Goal: Task Accomplishment & Management: Manage account settings

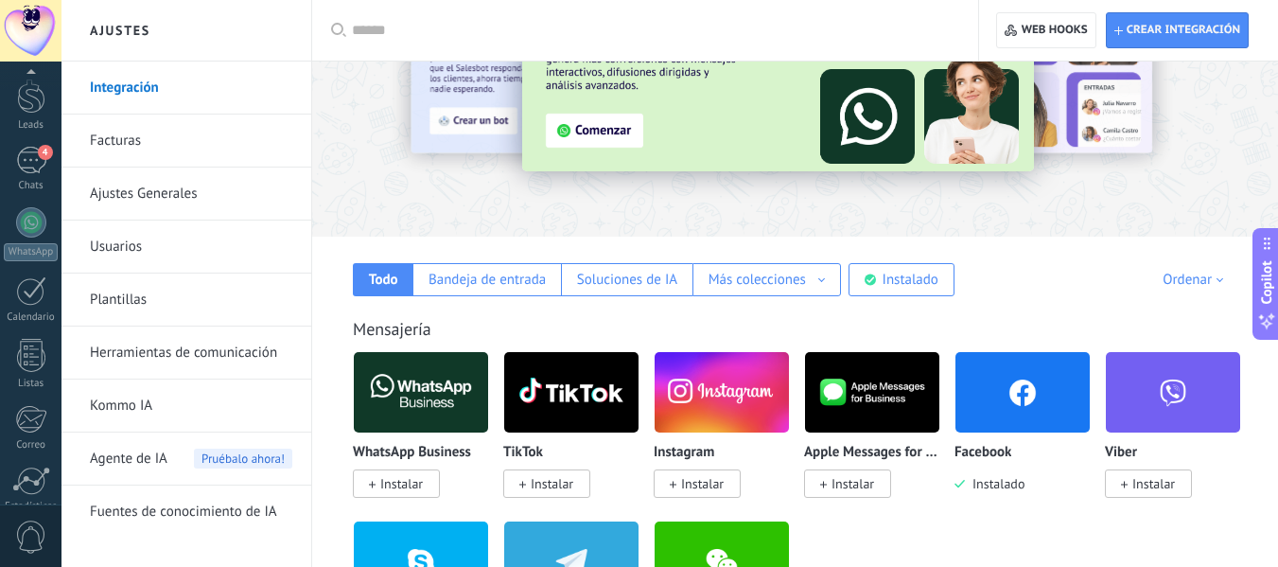
scroll to position [51, 0]
click at [32, 172] on div "4" at bounding box center [31, 170] width 30 height 27
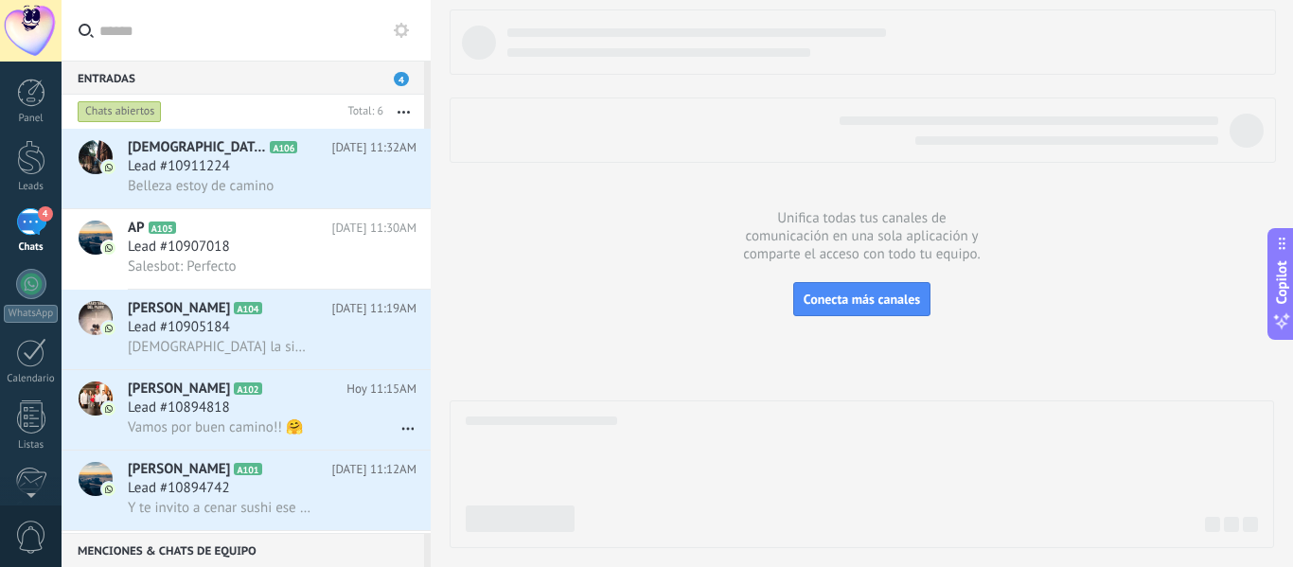
click at [25, 230] on div "4" at bounding box center [31, 221] width 30 height 27
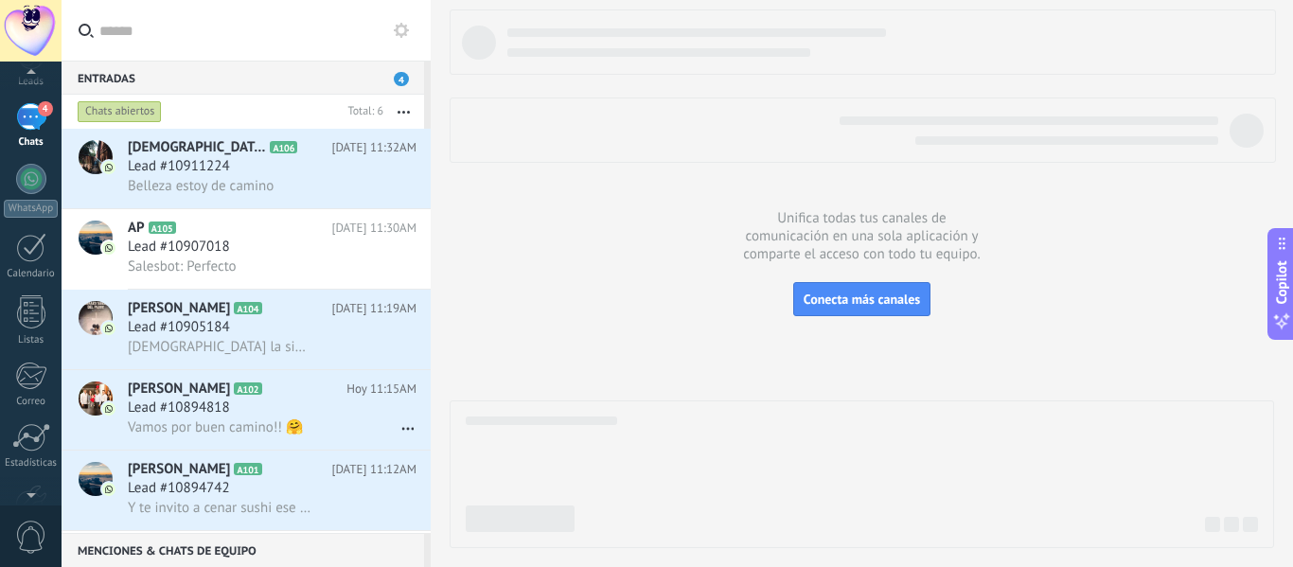
scroll to position [68, 0]
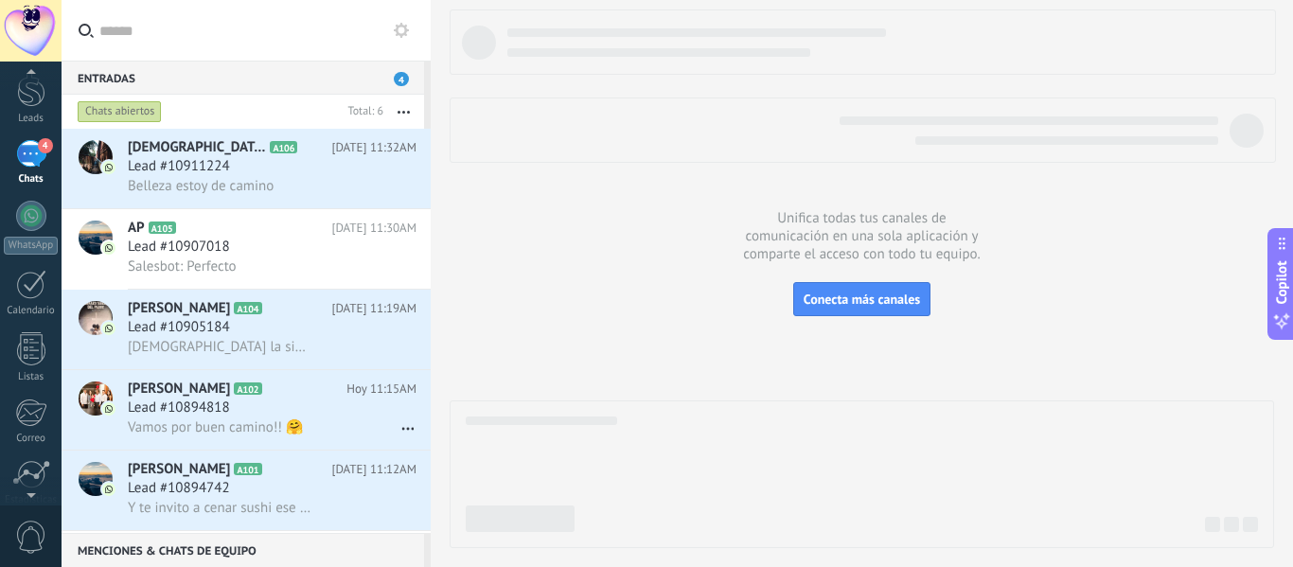
click at [28, 147] on div "4" at bounding box center [31, 153] width 30 height 27
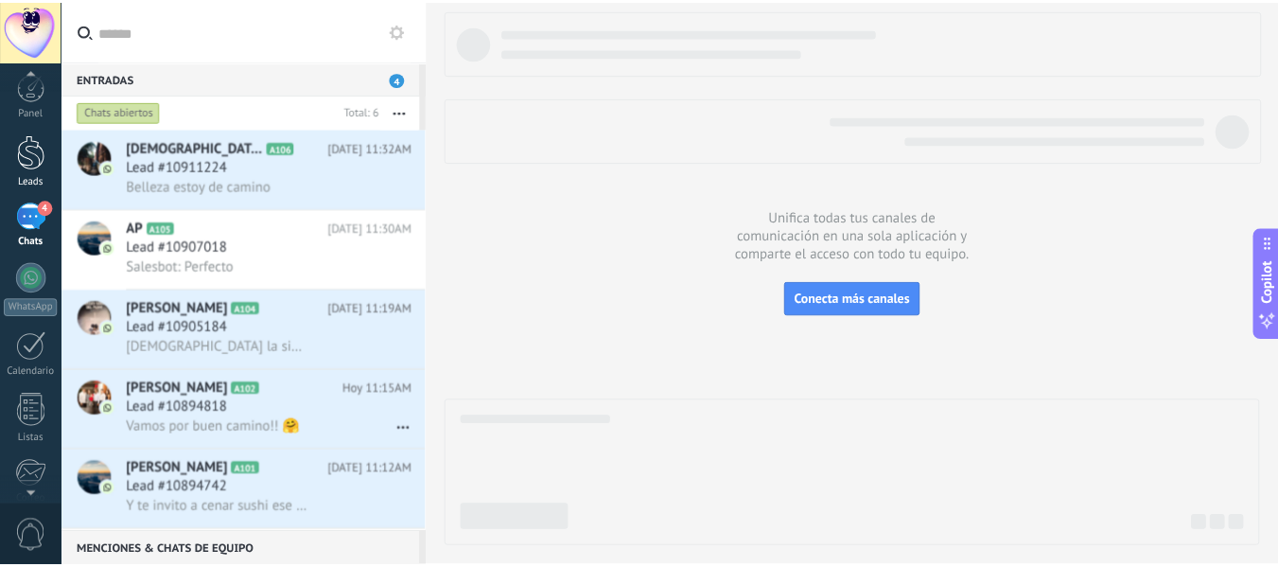
scroll to position [7, 0]
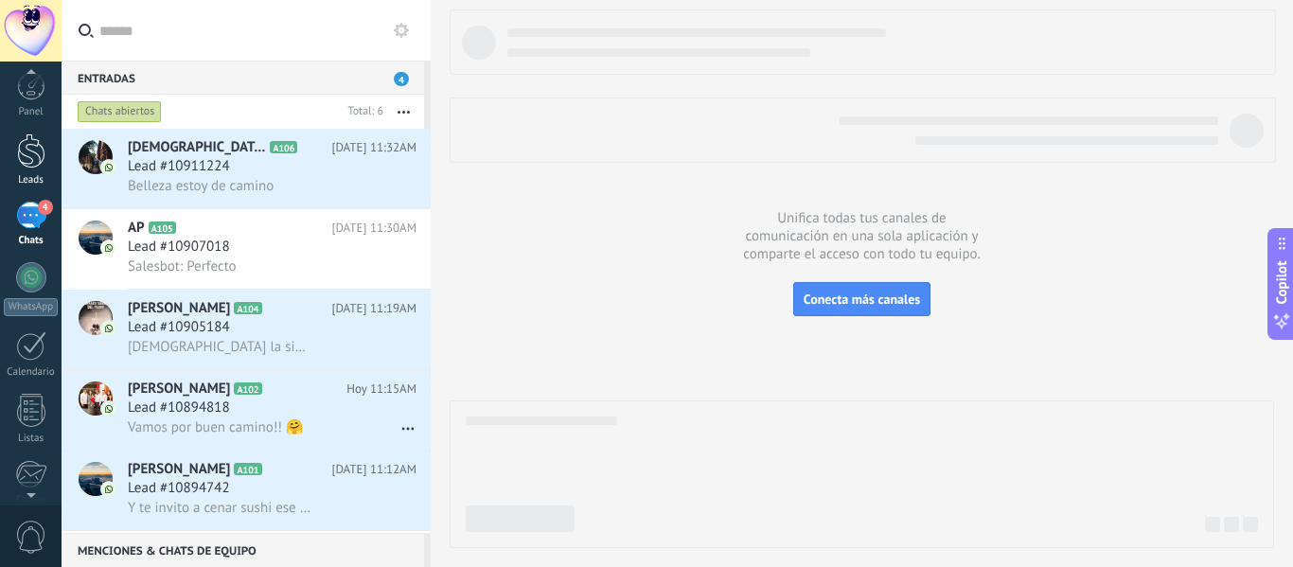
click at [28, 150] on div at bounding box center [31, 150] width 28 height 35
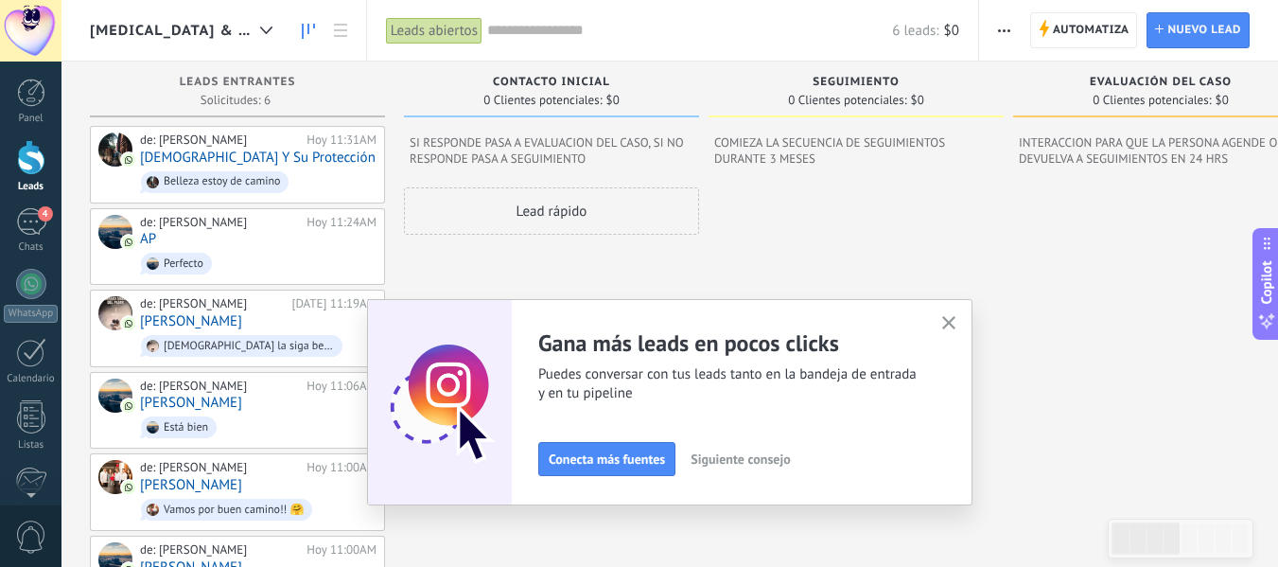
click at [956, 319] on icon "button" at bounding box center [950, 323] width 14 height 14
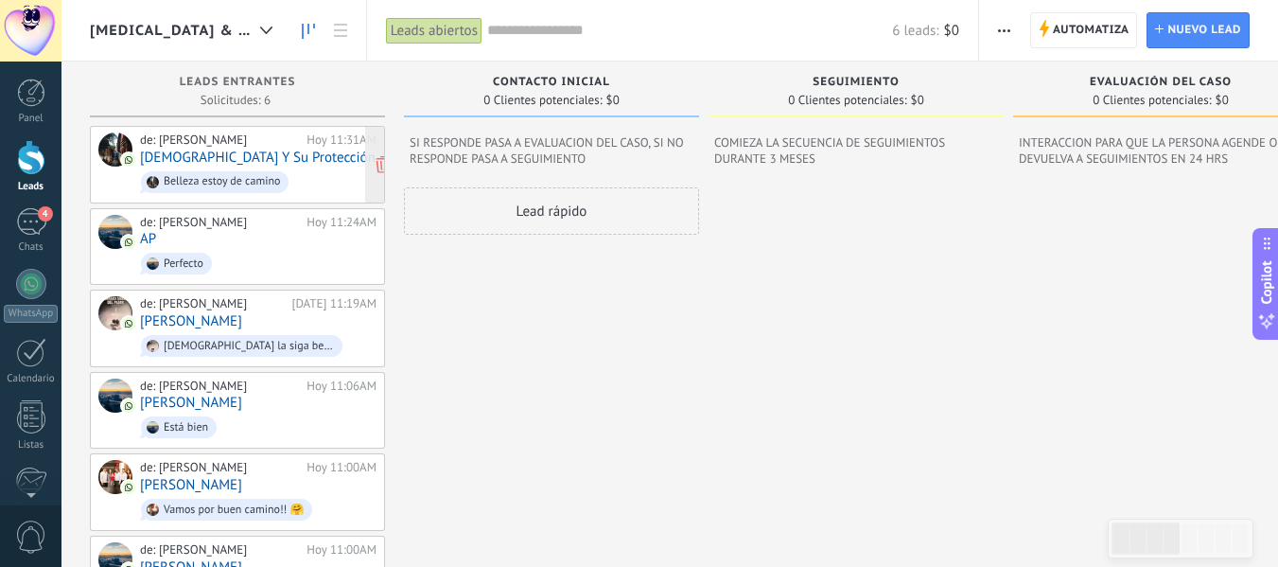
click at [250, 171] on div "Belleza estoy de camino" at bounding box center [215, 182] width 148 height 22
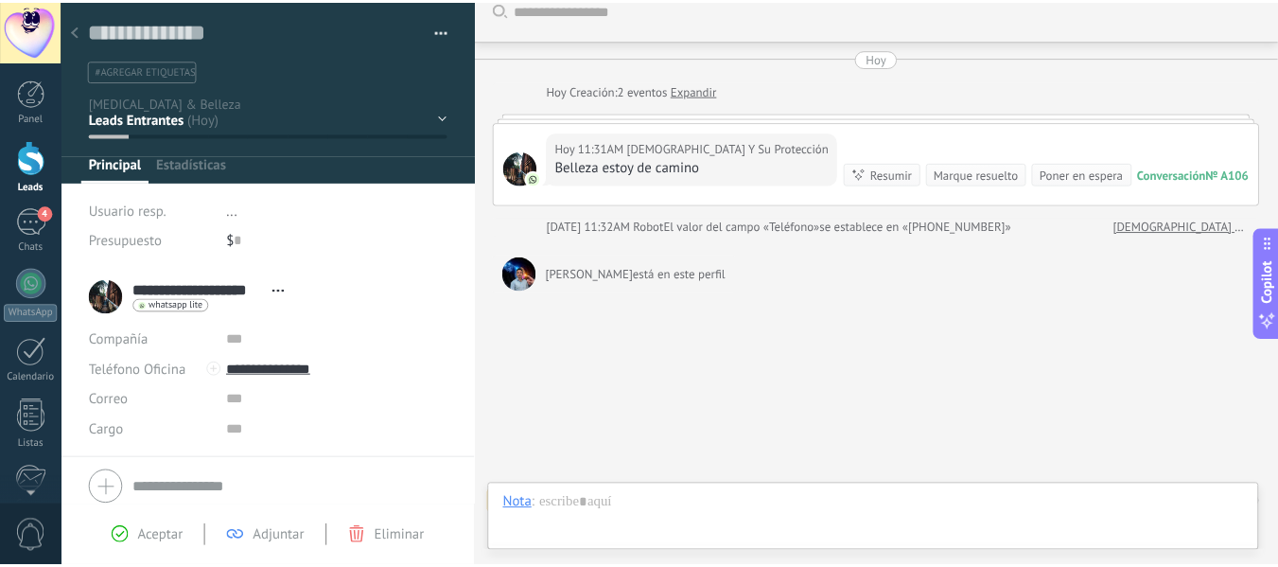
scroll to position [28, 0]
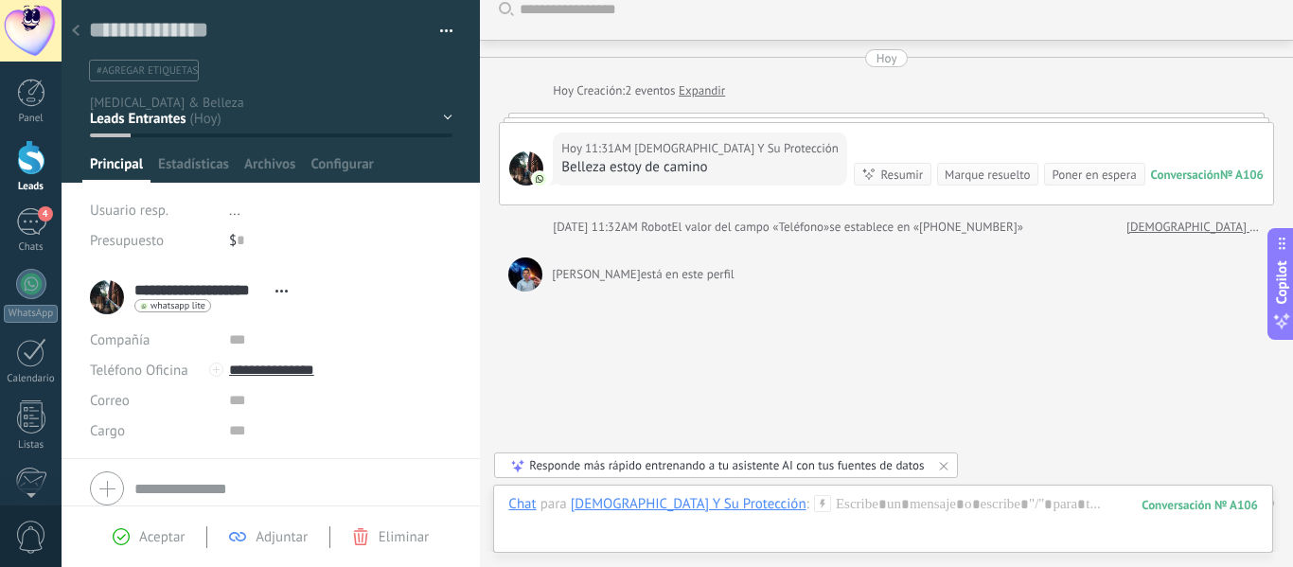
click at [70, 26] on div at bounding box center [75, 31] width 26 height 37
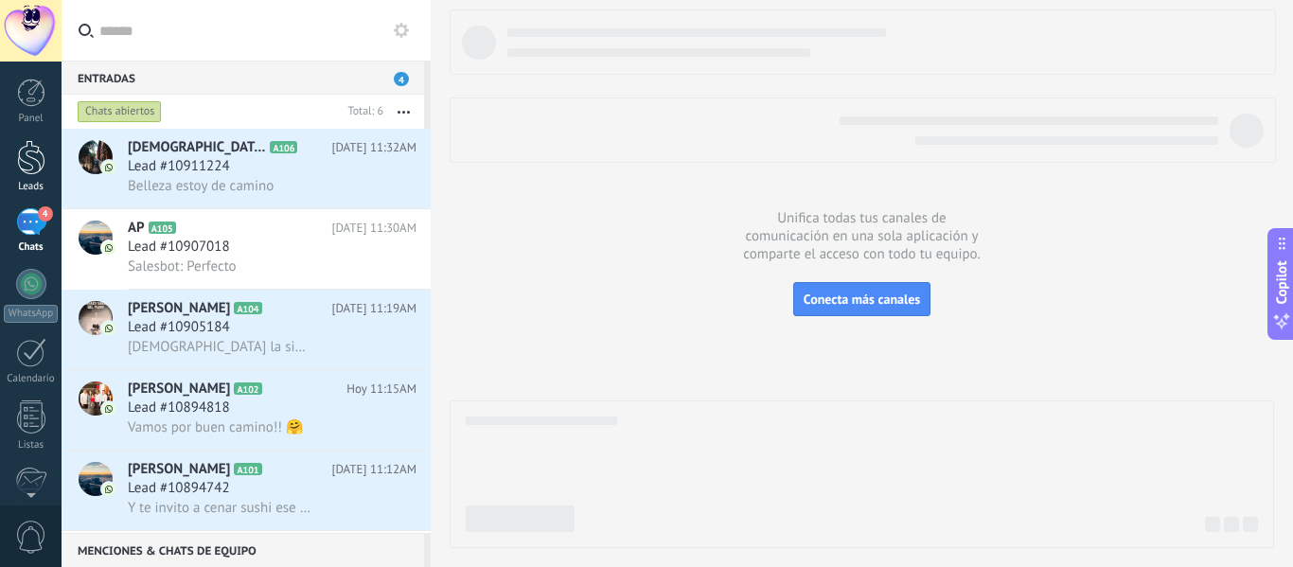
click at [26, 184] on div "Leads" at bounding box center [31, 187] width 55 height 12
